Goal: Transaction & Acquisition: Purchase product/service

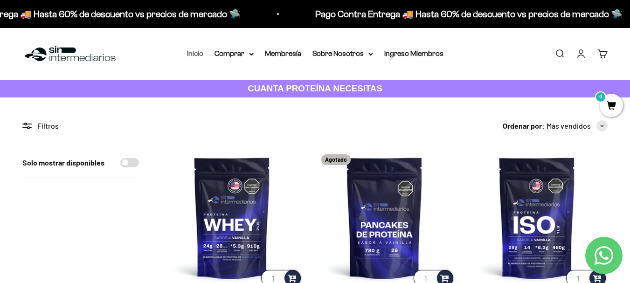
click at [200, 51] on link "Inicio" at bounding box center [195, 53] width 16 height 8
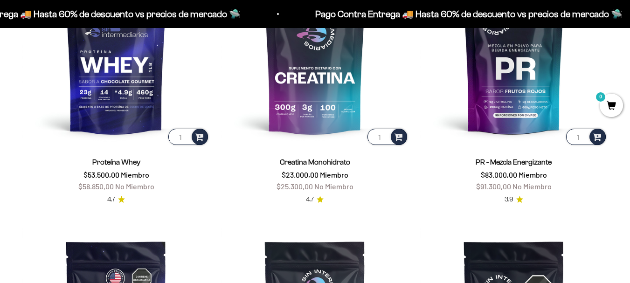
scroll to position [417, 0]
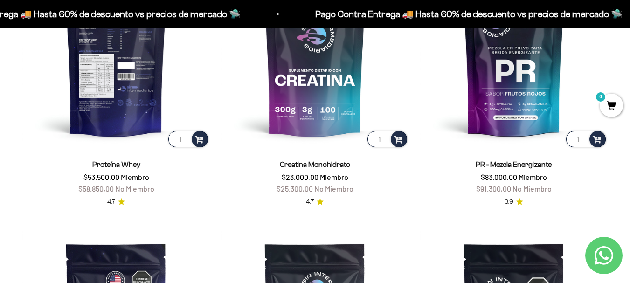
click at [126, 83] on img at bounding box center [115, 54] width 187 height 187
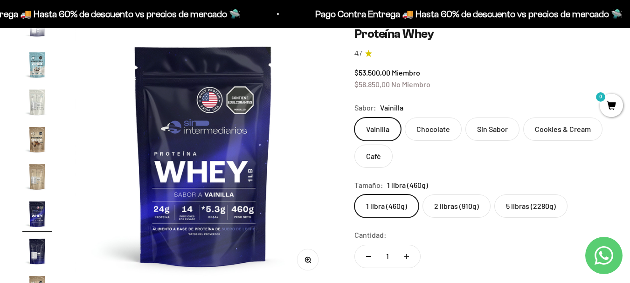
click at [464, 210] on label "2 libras (910g)" at bounding box center [456, 205] width 68 height 23
click at [354, 194] on input "2 libras (910g)" at bounding box center [354, 194] width 0 height 0
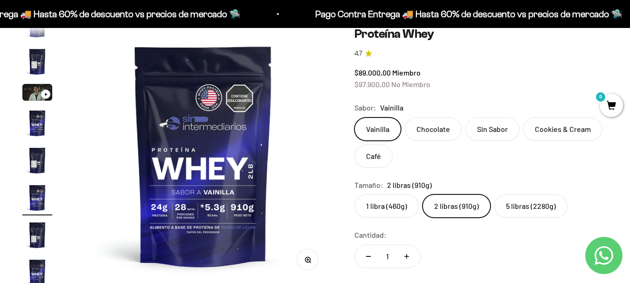
click at [518, 206] on label "5 libras (2280g)" at bounding box center [530, 205] width 73 height 23
click at [354, 194] on input "5 libras (2280g)" at bounding box center [354, 194] width 0 height 0
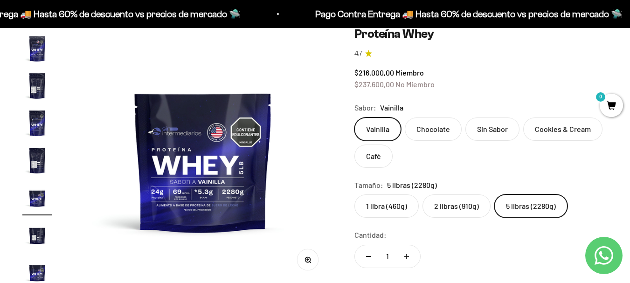
click at [386, 207] on label "1 libra (460g)" at bounding box center [386, 205] width 64 height 23
click at [354, 194] on input "1 libra (460g)" at bounding box center [354, 194] width 0 height 0
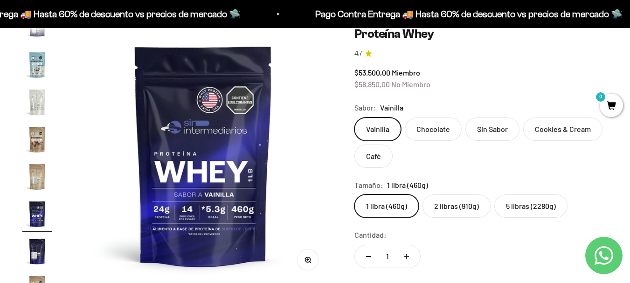
click at [537, 207] on label "5 libras (2280g)" at bounding box center [530, 205] width 73 height 23
click at [354, 194] on input "5 libras (2280g)" at bounding box center [354, 194] width 0 height 0
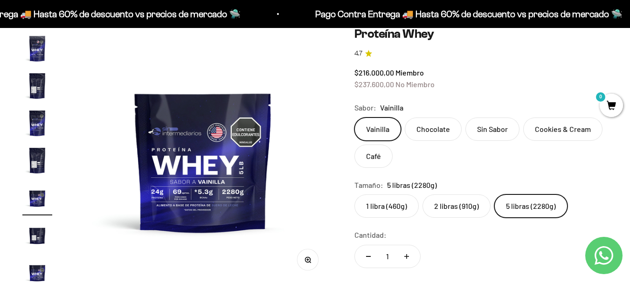
click at [373, 201] on label "1 libra (460g)" at bounding box center [386, 205] width 64 height 23
click at [354, 194] on input "1 libra (460g)" at bounding box center [354, 194] width 0 height 0
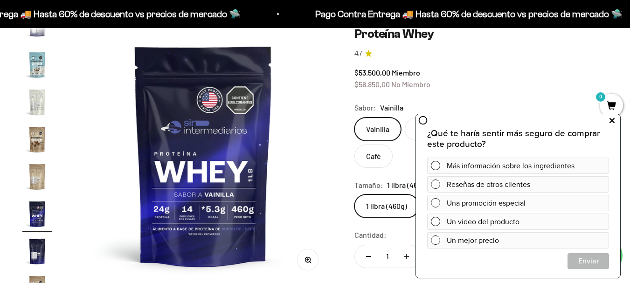
click at [606, 117] on button at bounding box center [611, 120] width 17 height 15
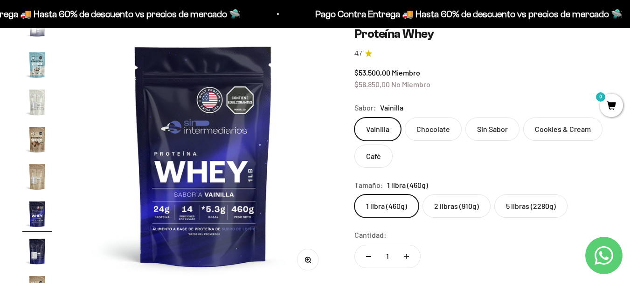
click at [446, 208] on label "2 libras (910g)" at bounding box center [456, 205] width 68 height 23
click at [354, 194] on input "2 libras (910g)" at bounding box center [354, 194] width 0 height 0
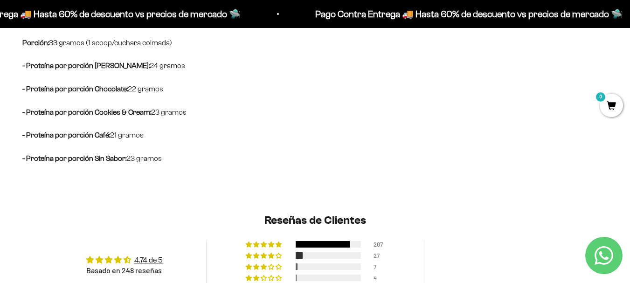
scroll to position [792, 0]
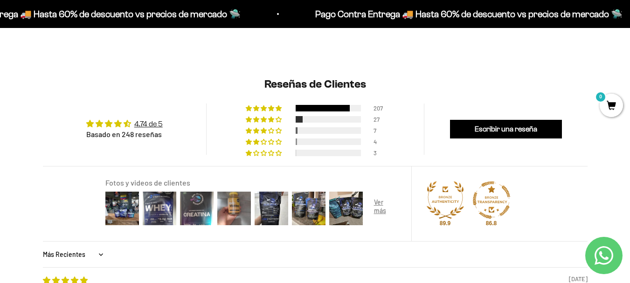
click at [601, 248] on icon "Contact us on WhatsApp" at bounding box center [603, 255] width 19 height 19
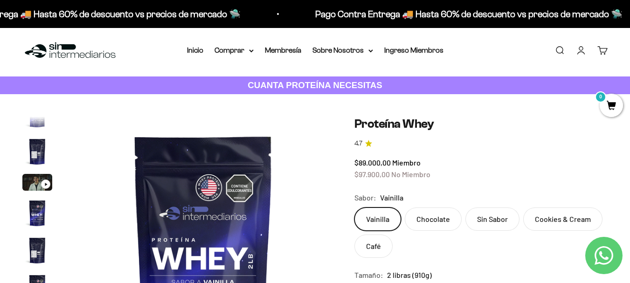
scroll to position [0, 0]
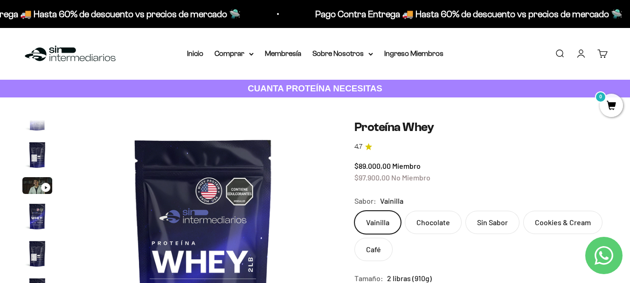
drag, startPoint x: 62, startPoint y: 96, endPoint x: 101, endPoint y: 111, distance: 41.5
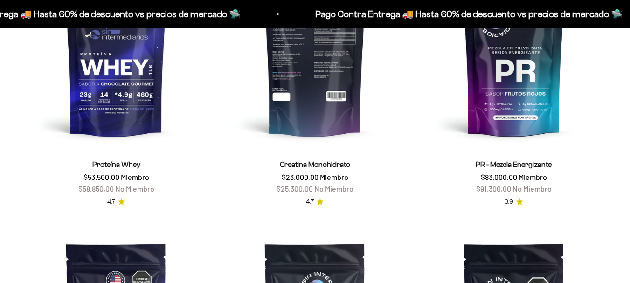
scroll to position [417, 0]
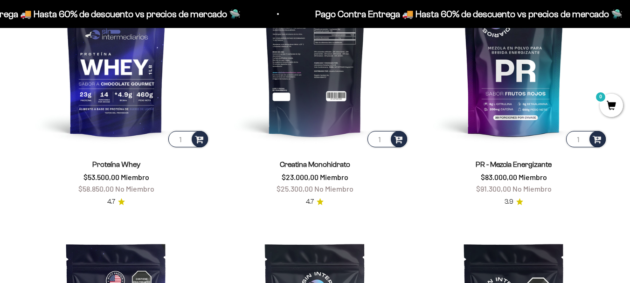
click at [347, 66] on img at bounding box center [314, 54] width 187 height 187
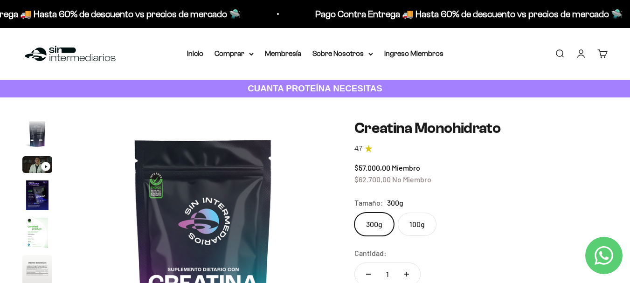
scroll to position [0, 2102]
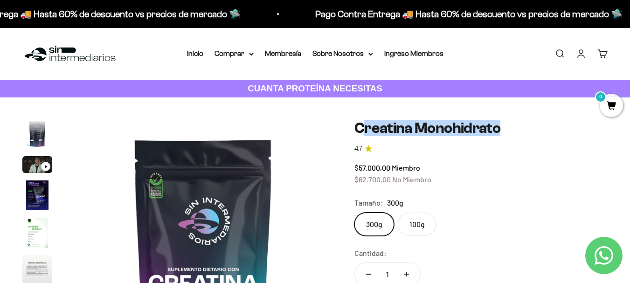
drag, startPoint x: 421, startPoint y: 144, endPoint x: 347, endPoint y: 116, distance: 79.5
click at [347, 116] on div "Zoom Ir al artículo 1 Ir al artículo 2 Ir al artículo 3 Ir al artículo 4 Ir al …" at bounding box center [315, 274] width 630 height 355
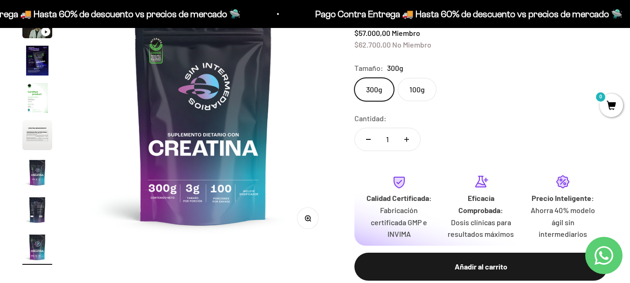
scroll to position [140, 0]
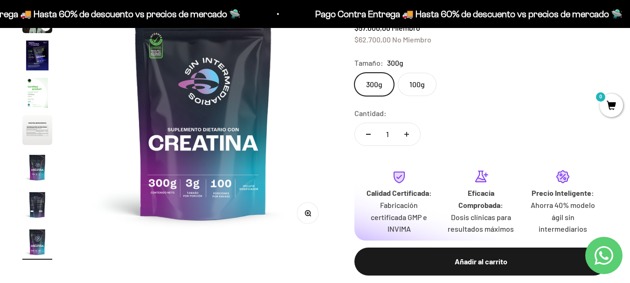
click at [426, 82] on label "100g" at bounding box center [417, 84] width 39 height 23
click at [354, 73] on input "100g" at bounding box center [354, 72] width 0 height 0
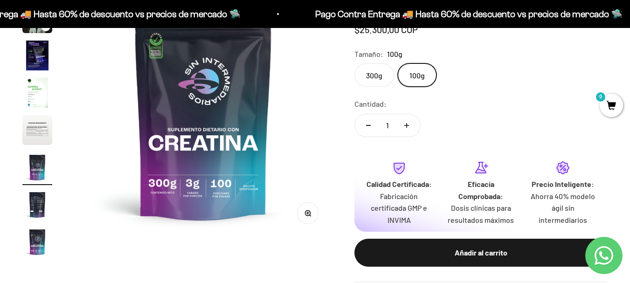
scroll to position [0, 1577]
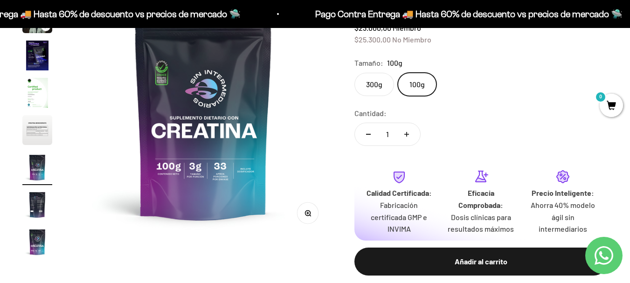
click at [395, 83] on div "300g 100g" at bounding box center [480, 84] width 253 height 23
click at [384, 84] on label "300g" at bounding box center [374, 84] width 40 height 23
click at [354, 73] on input "300g" at bounding box center [354, 72] width 0 height 0
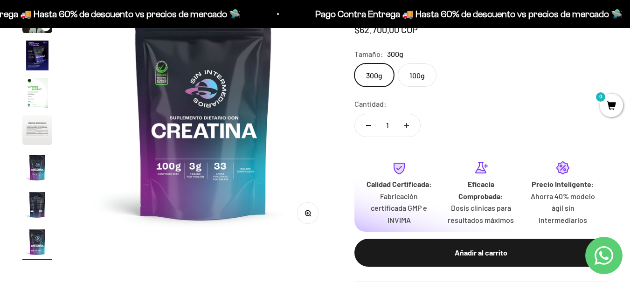
scroll to position [0, 2102]
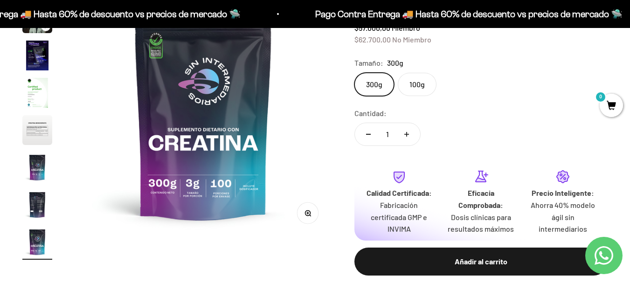
click at [429, 87] on label "100g" at bounding box center [417, 84] width 39 height 23
click at [354, 73] on input "100g" at bounding box center [354, 72] width 0 height 0
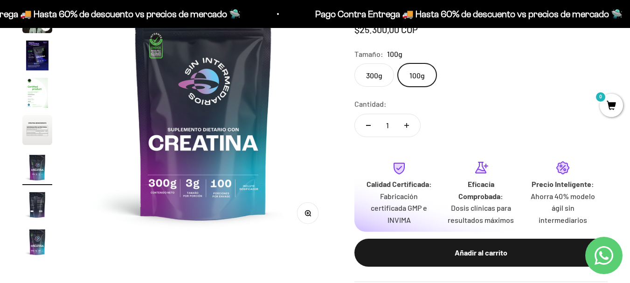
scroll to position [0, 1577]
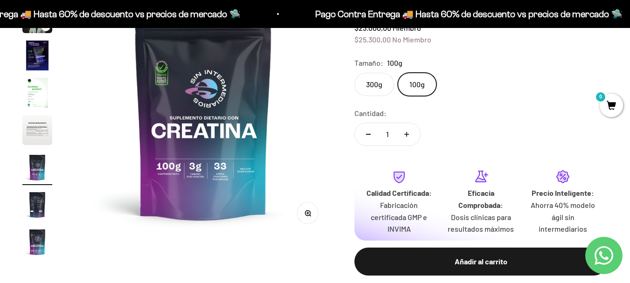
click at [375, 86] on label "300g" at bounding box center [374, 84] width 40 height 23
click at [354, 73] on input "300g" at bounding box center [354, 72] width 0 height 0
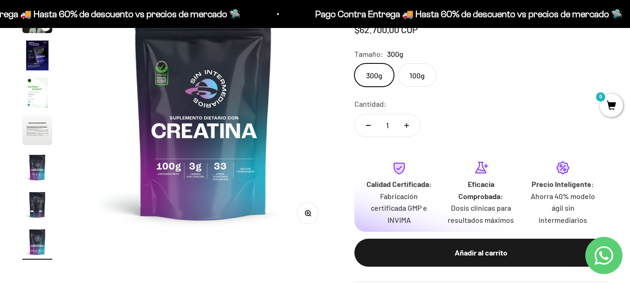
scroll to position [0, 2102]
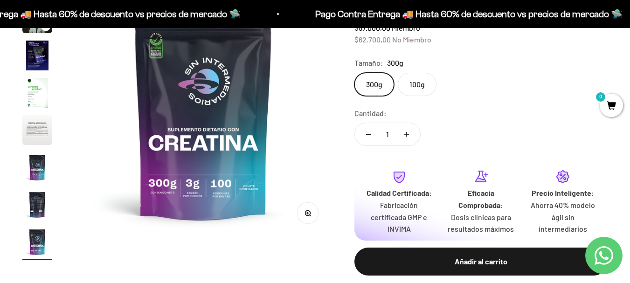
click at [406, 83] on label "100g" at bounding box center [417, 84] width 39 height 23
click at [354, 73] on input "100g" at bounding box center [354, 72] width 0 height 0
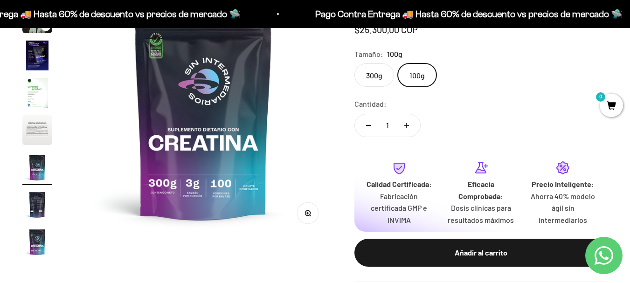
scroll to position [0, 1577]
